Goal: Task Accomplishment & Management: Use online tool/utility

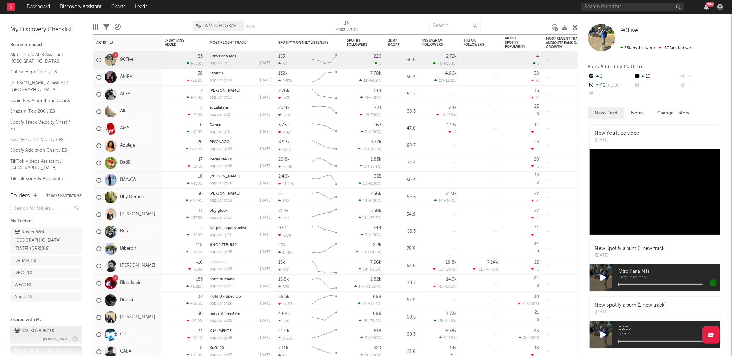
scroll to position [57, 0]
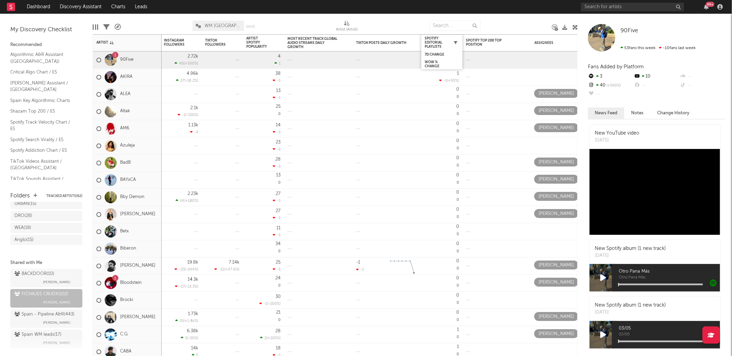
click at [456, 42] on icon "button" at bounding box center [455, 42] width 3 height 3
click at [105, 20] on div "Filters ( 102 of 102 )" at bounding box center [106, 27] width 6 height 20
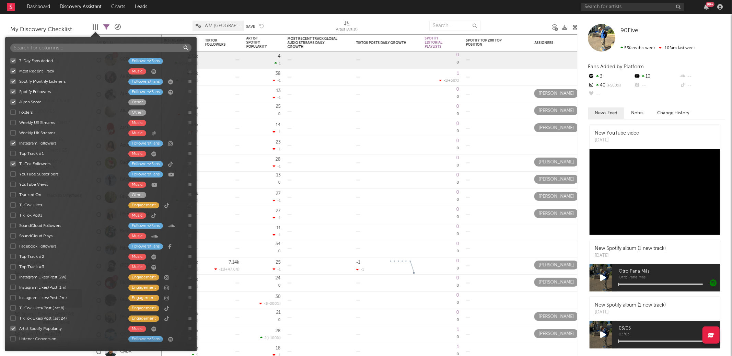
click at [96, 28] on div at bounding box center [95, 26] width 5 height 5
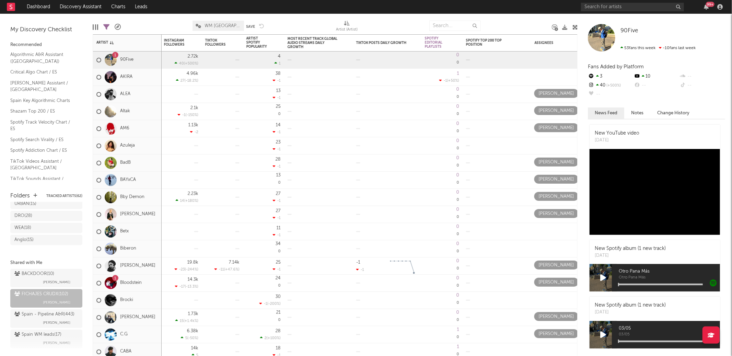
click at [119, 27] on icon at bounding box center [118, 27] width 6 height 6
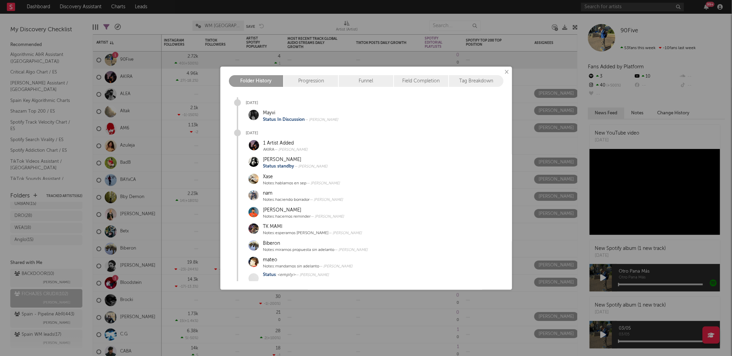
click at [285, 120] on span "In Discussion" at bounding box center [291, 119] width 27 height 4
click at [507, 72] on button "×" at bounding box center [507, 72] width 8 height 8
